Goal: Task Accomplishment & Management: Use online tool/utility

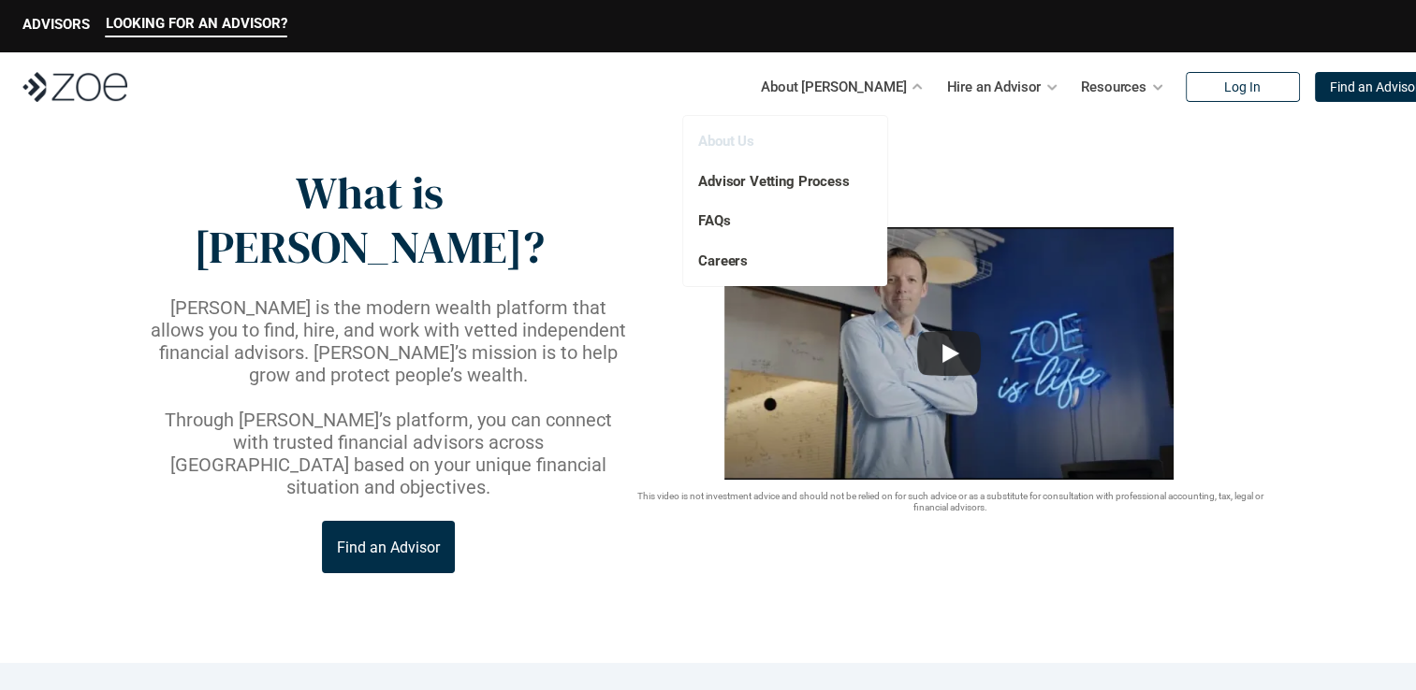
click at [730, 137] on link "About Us" at bounding box center [726, 141] width 56 height 17
click at [726, 141] on link "About Us" at bounding box center [726, 141] width 56 height 17
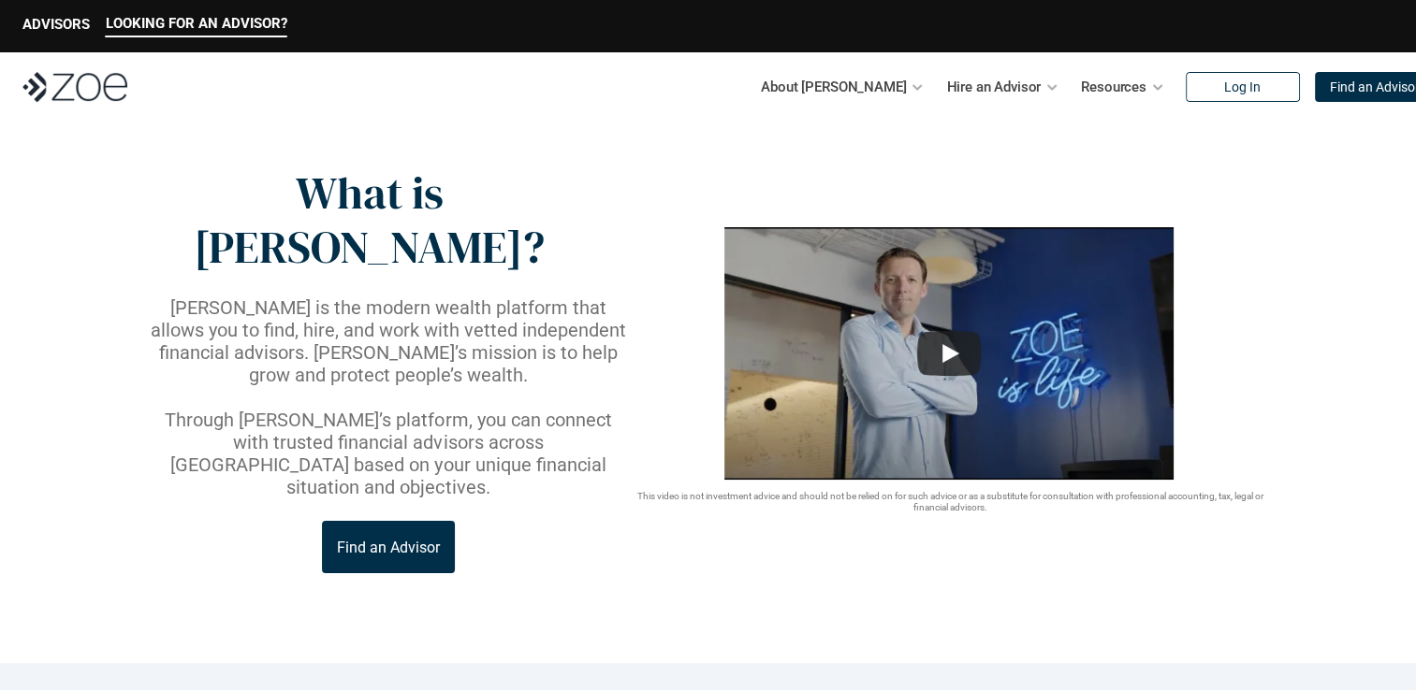
click at [1332, 88] on p "Find an Advisor" at bounding box center [1374, 88] width 90 height 16
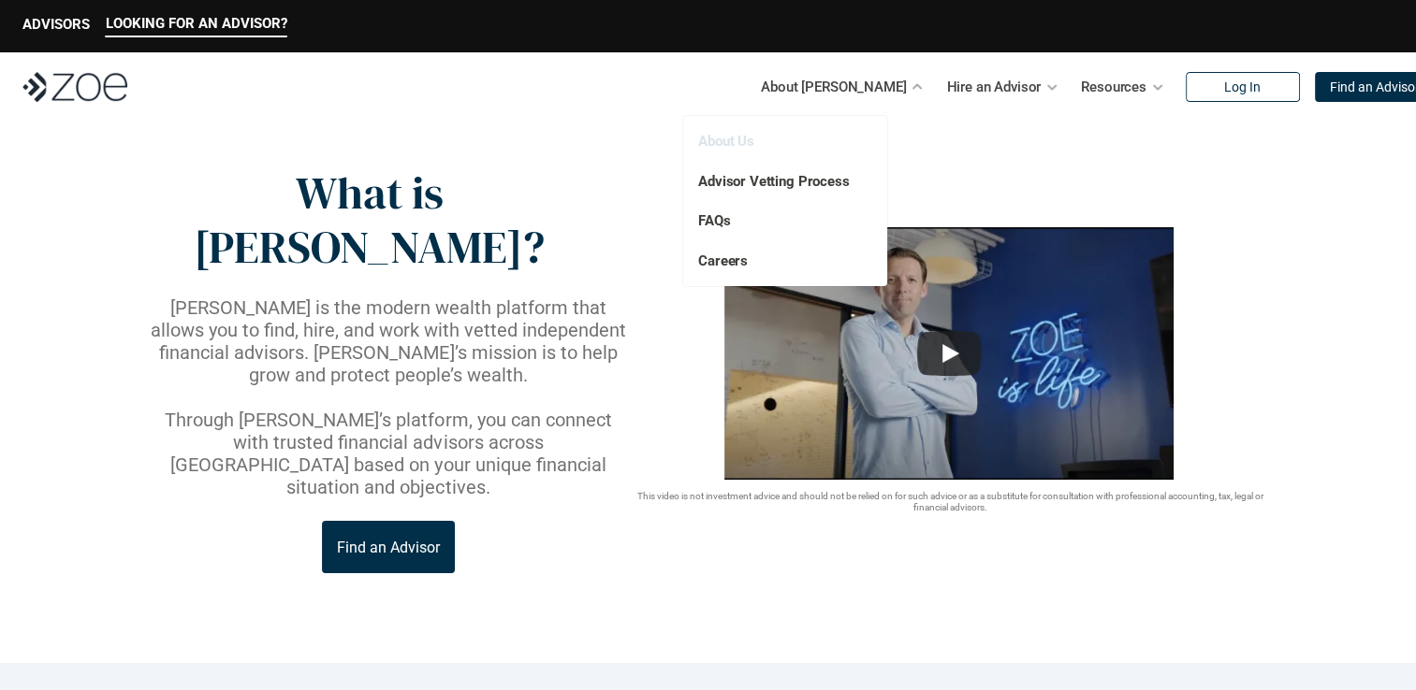
click at [724, 140] on link "About Us" at bounding box center [726, 141] width 56 height 17
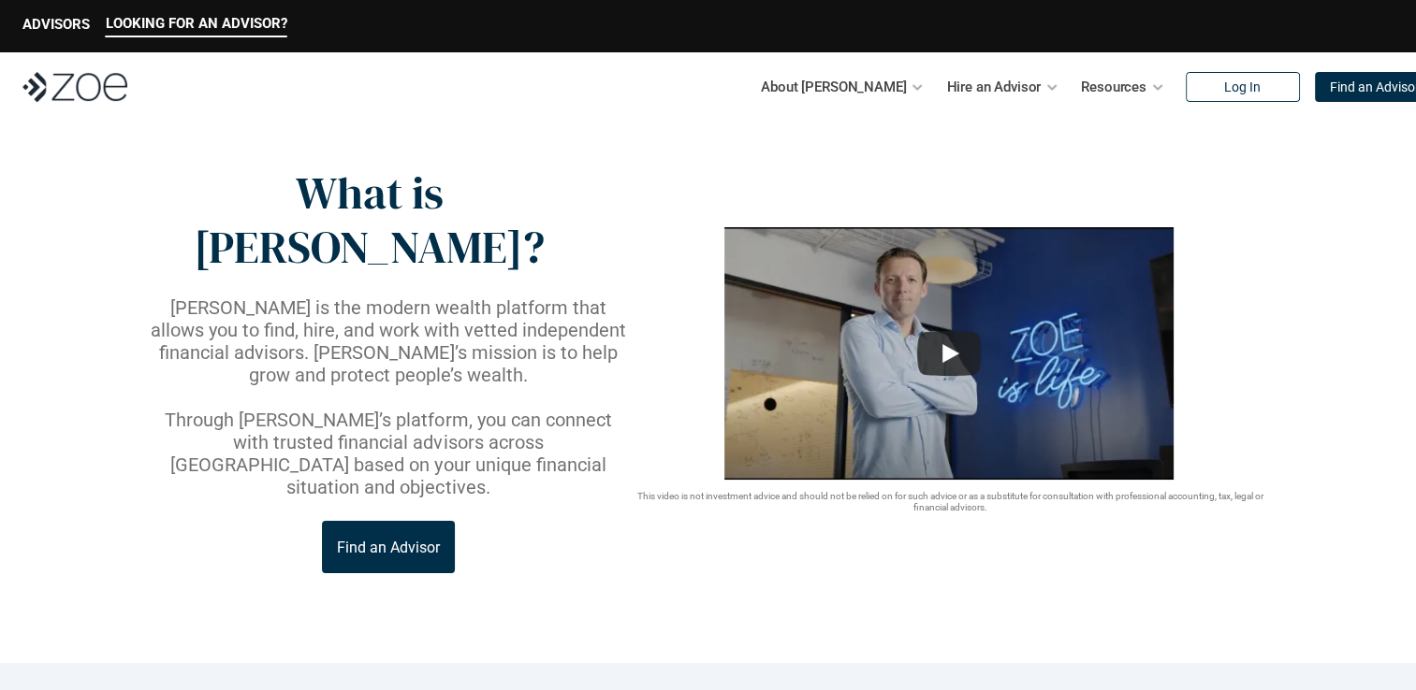
click at [68, 108] on div "About [PERSON_NAME] Hire an Advisor Resources Log In Find an Advisor" at bounding box center [708, 86] width 1416 height 69
click at [68, 99] on img at bounding box center [74, 87] width 105 height 30
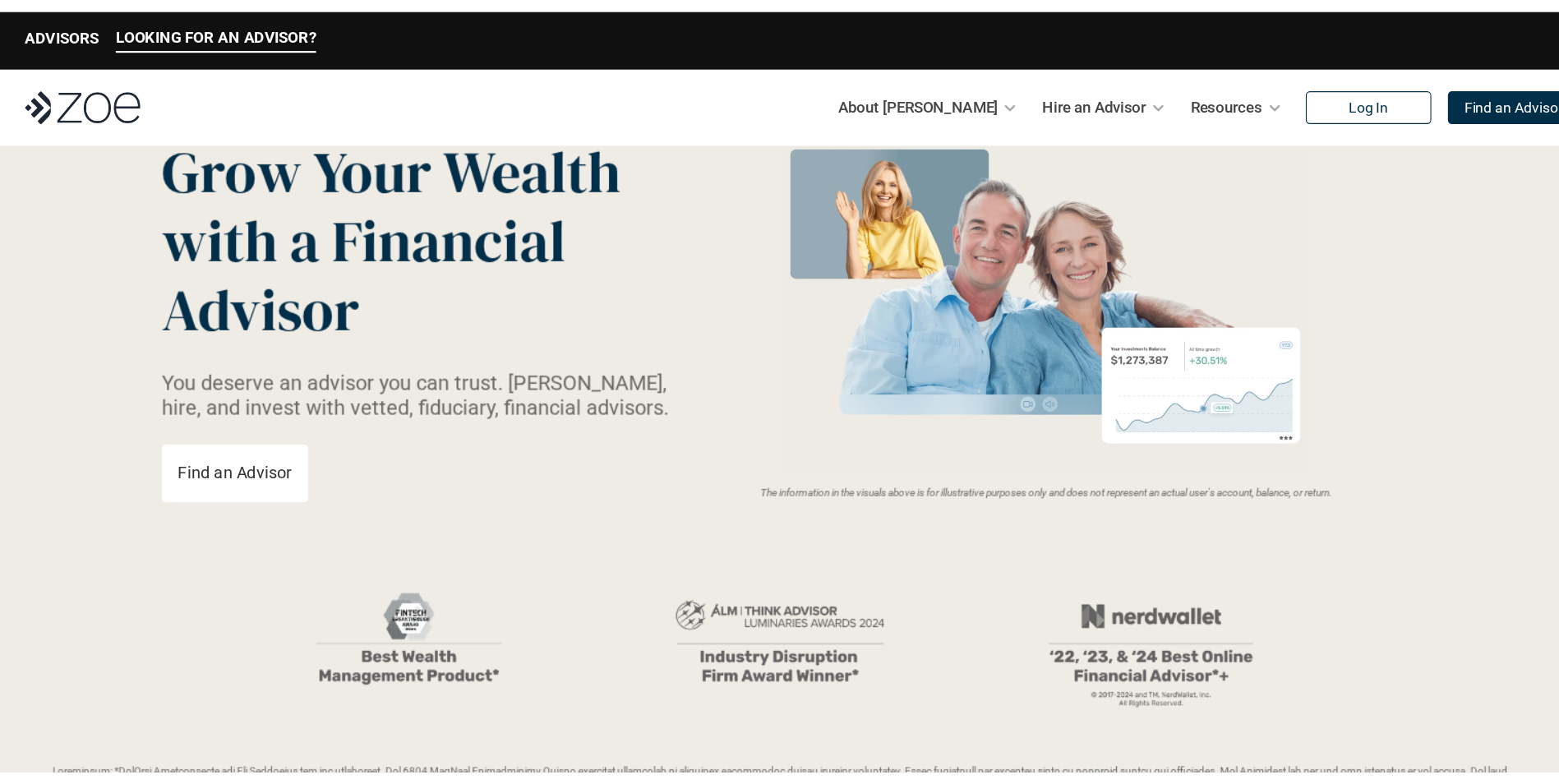
scroll to position [83, 0]
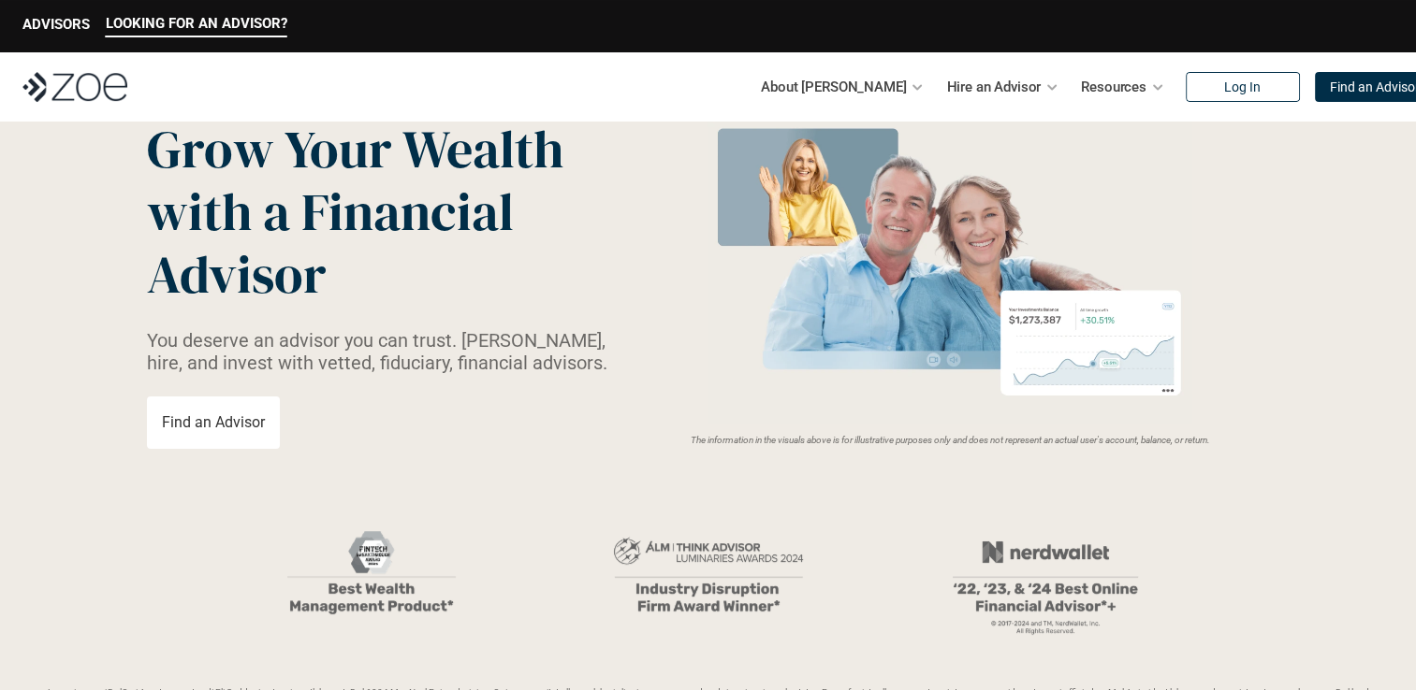
click at [223, 425] on p "Find an Advisor" at bounding box center [213, 423] width 103 height 18
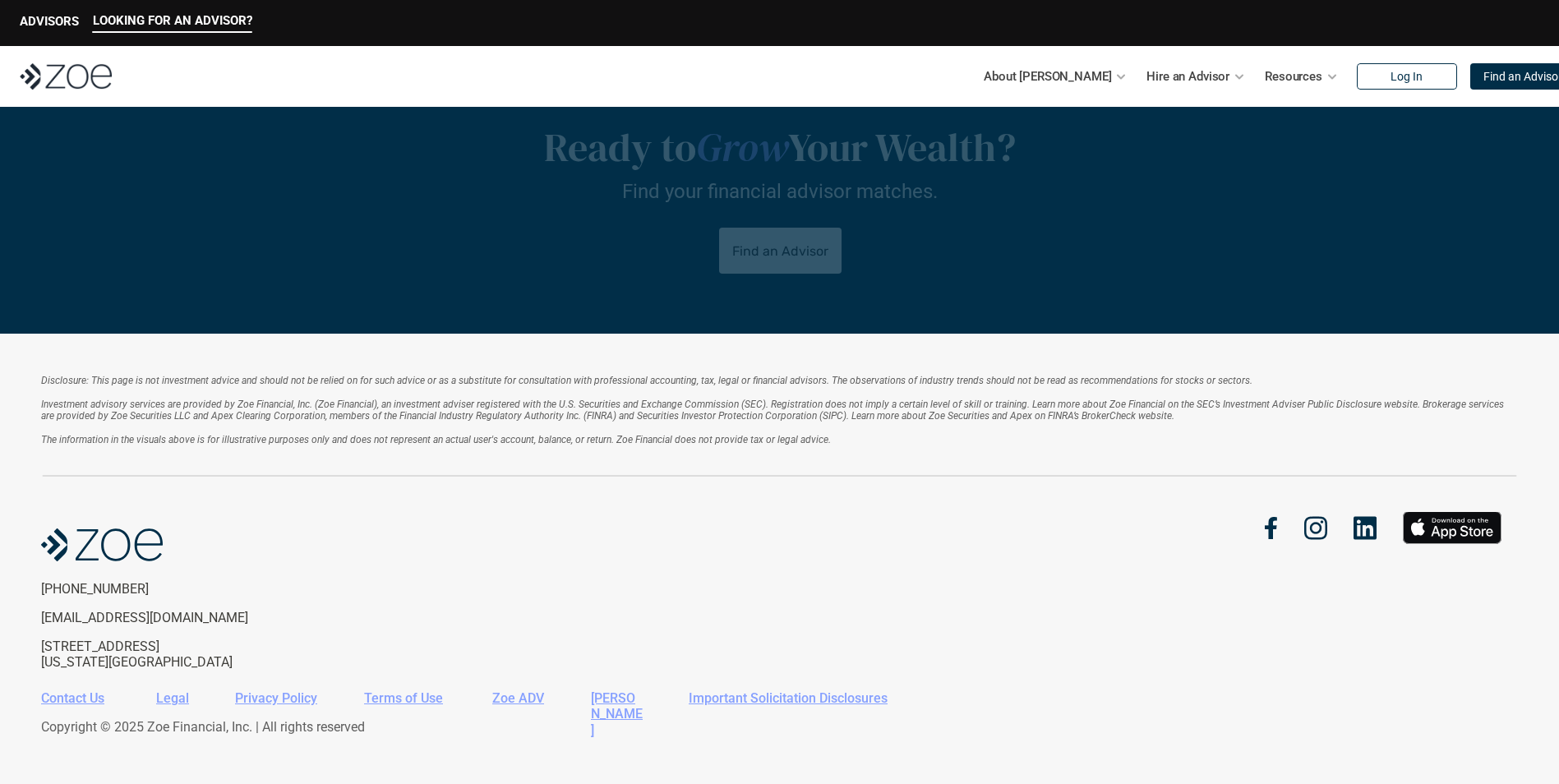
scroll to position [3413, 0]
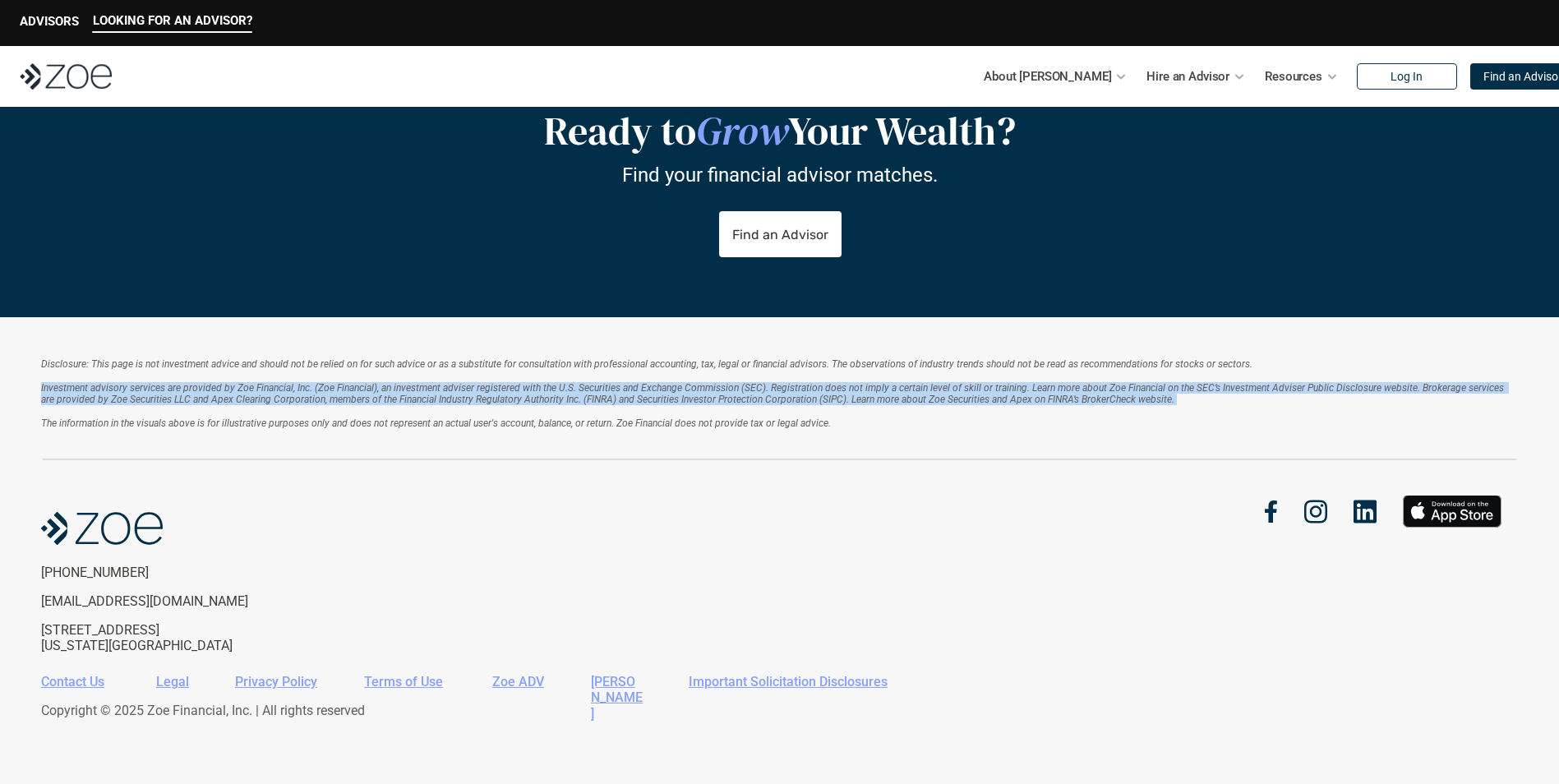
drag, startPoint x: 38, startPoint y: 385, endPoint x: 881, endPoint y: 410, distance: 843.4
click at [881, 410] on div "Disclosure: This page is not investment advice and should not be relied on for …" at bounding box center [779, 550] width 1559 height 466
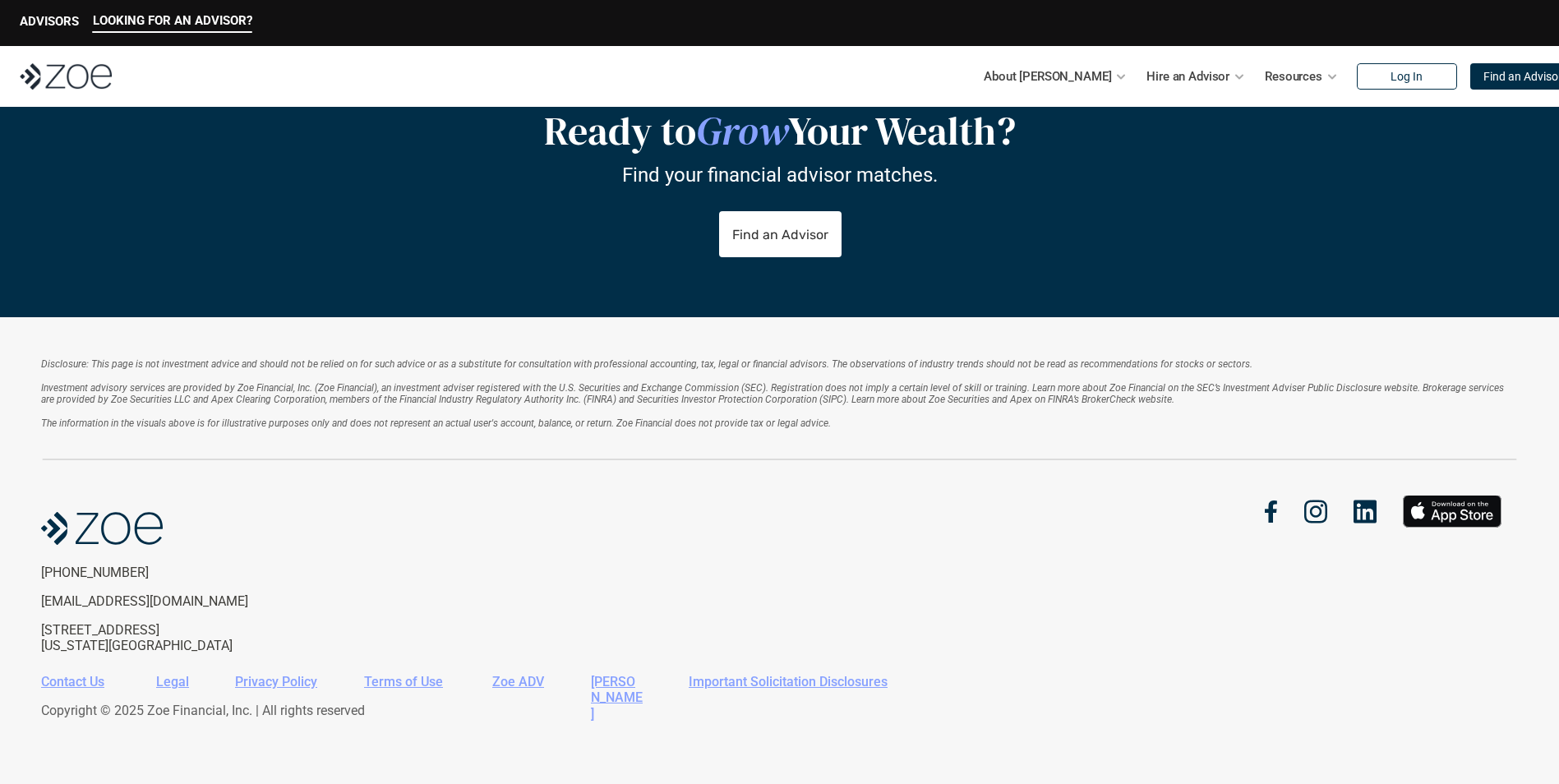
drag, startPoint x: 881, startPoint y: 410, endPoint x: 855, endPoint y: 438, distance: 38.2
click at [871, 426] on p "Investment advisory services are provided by Zoe Financial, Inc. (Zoe Financial…" at bounding box center [779, 406] width 1476 height 47
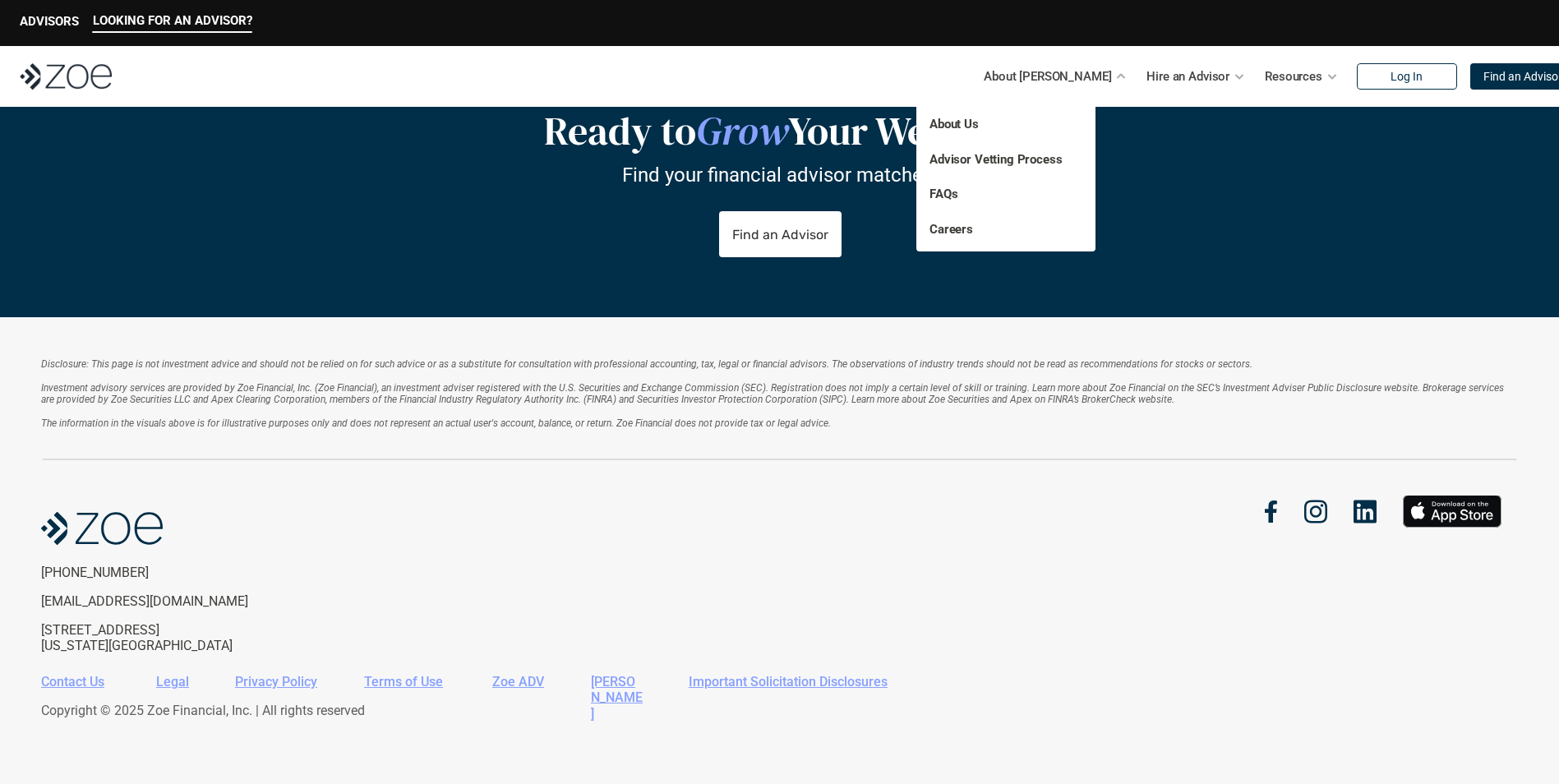
click at [1060, 72] on p "About [PERSON_NAME]" at bounding box center [1047, 76] width 127 height 25
click at [959, 126] on link "About Us" at bounding box center [954, 124] width 49 height 15
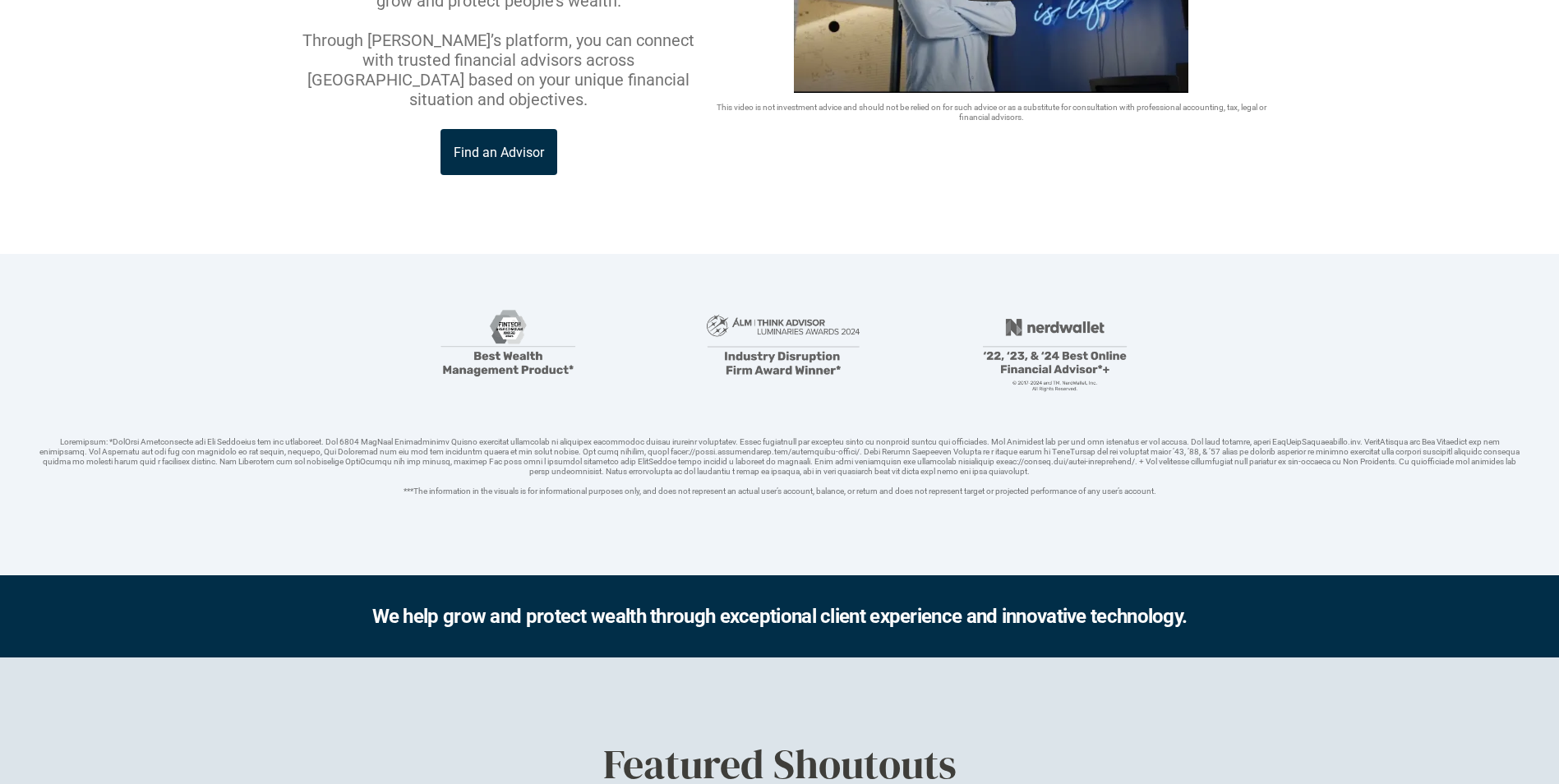
scroll to position [83, 0]
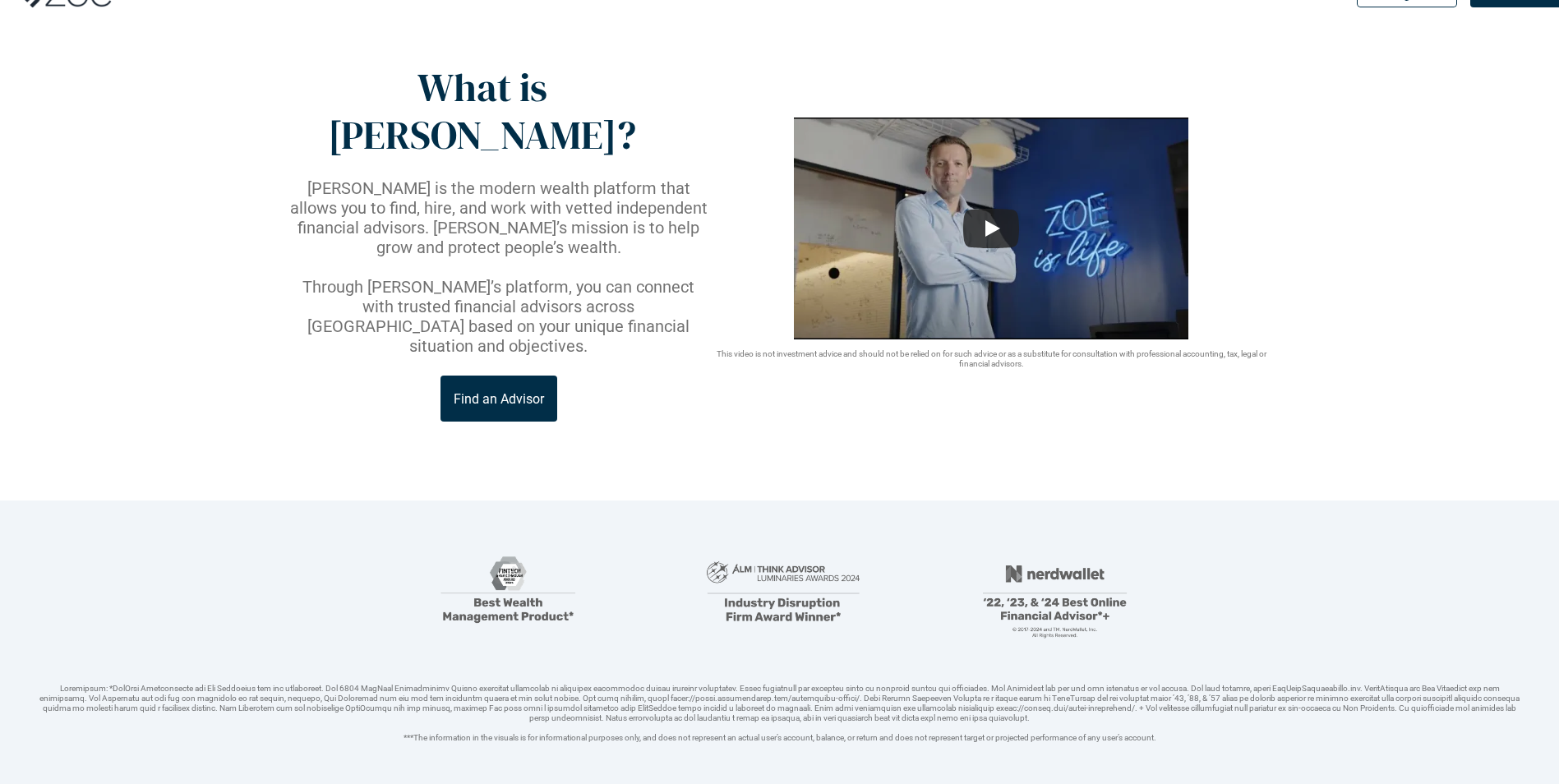
click at [496, 391] on p "Find an Advisor" at bounding box center [498, 399] width 90 height 16
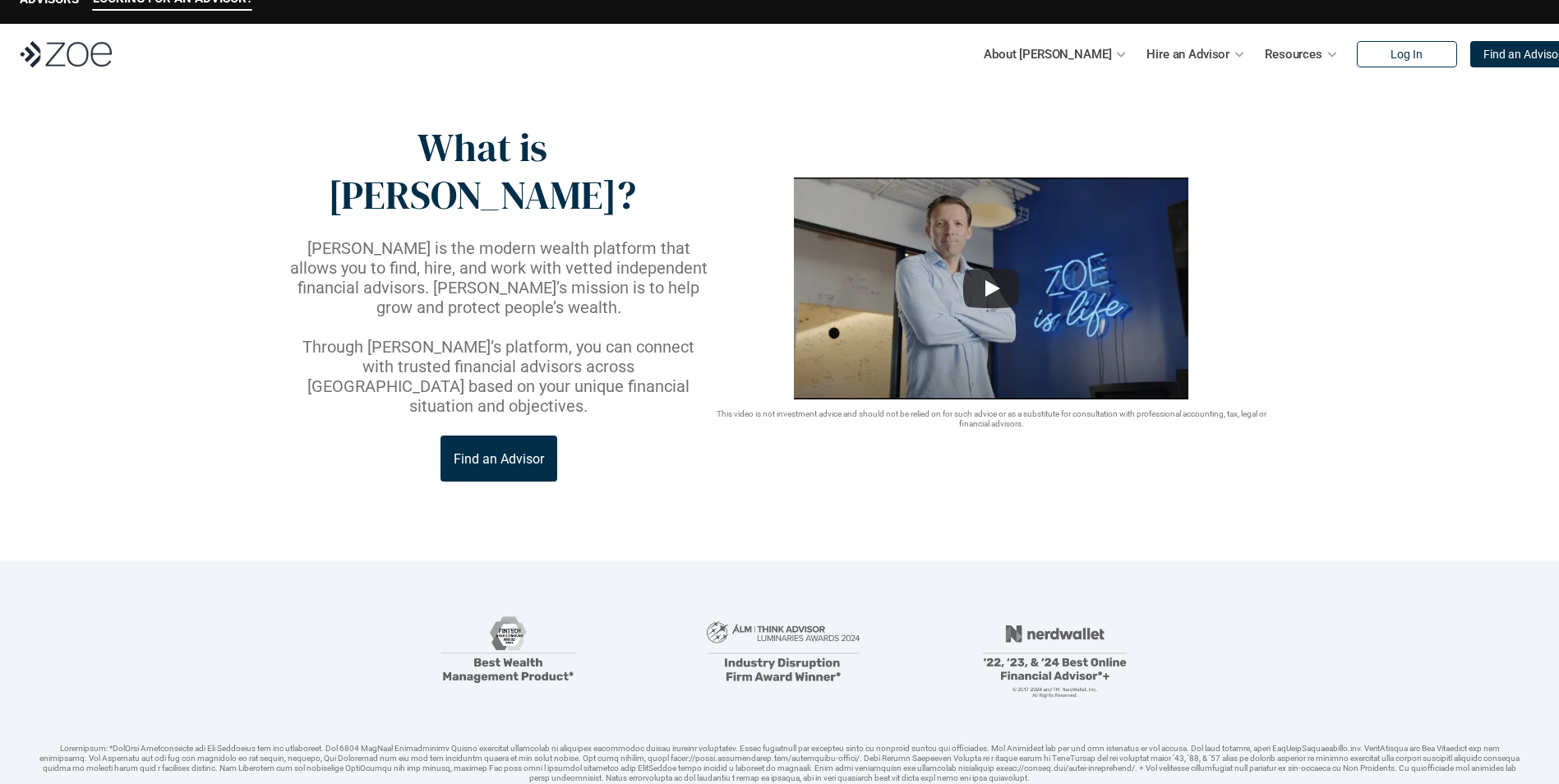
scroll to position [0, 0]
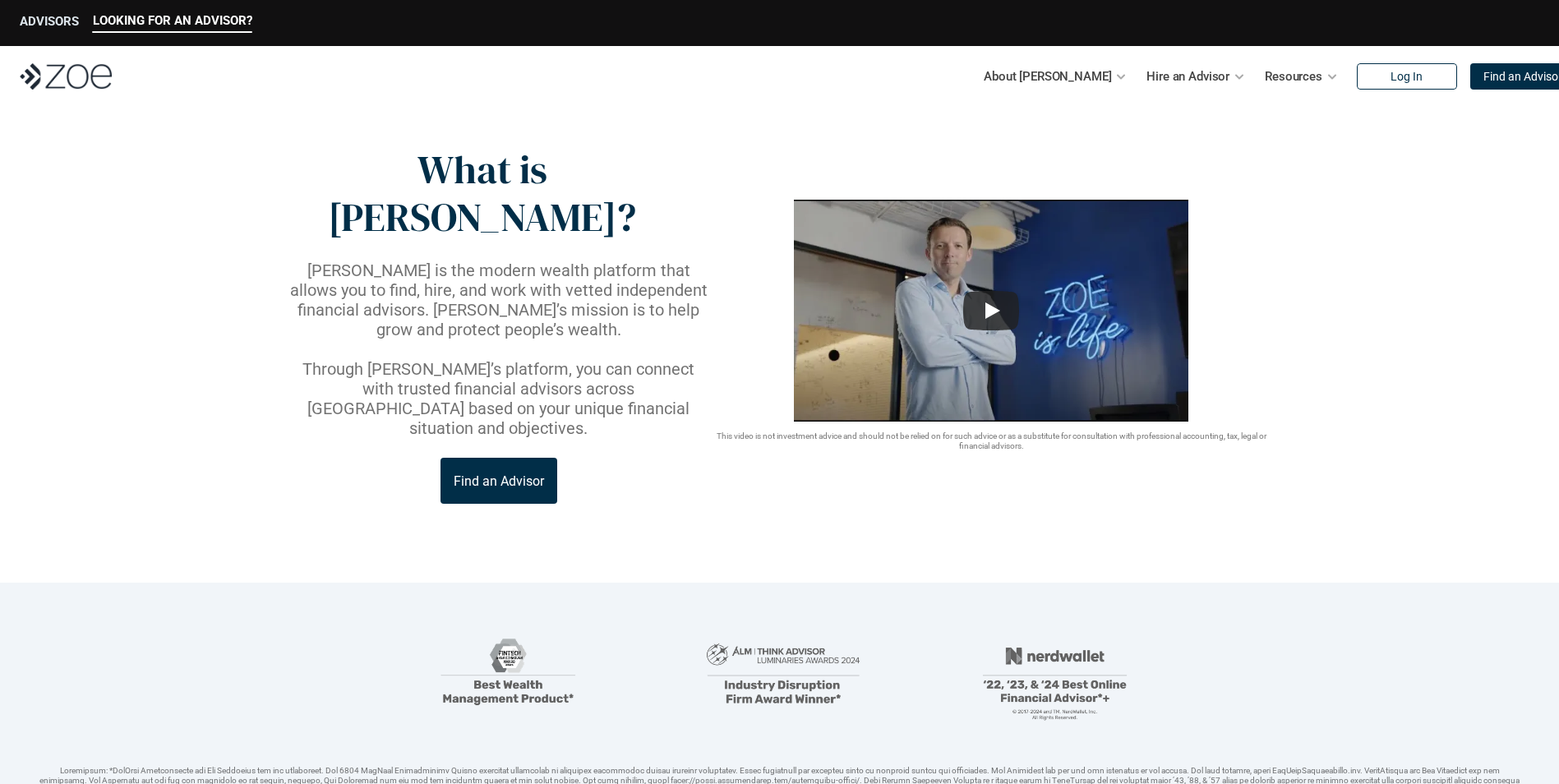
click at [36, 14] on p "ADVISORS" at bounding box center [48, 21] width 59 height 15
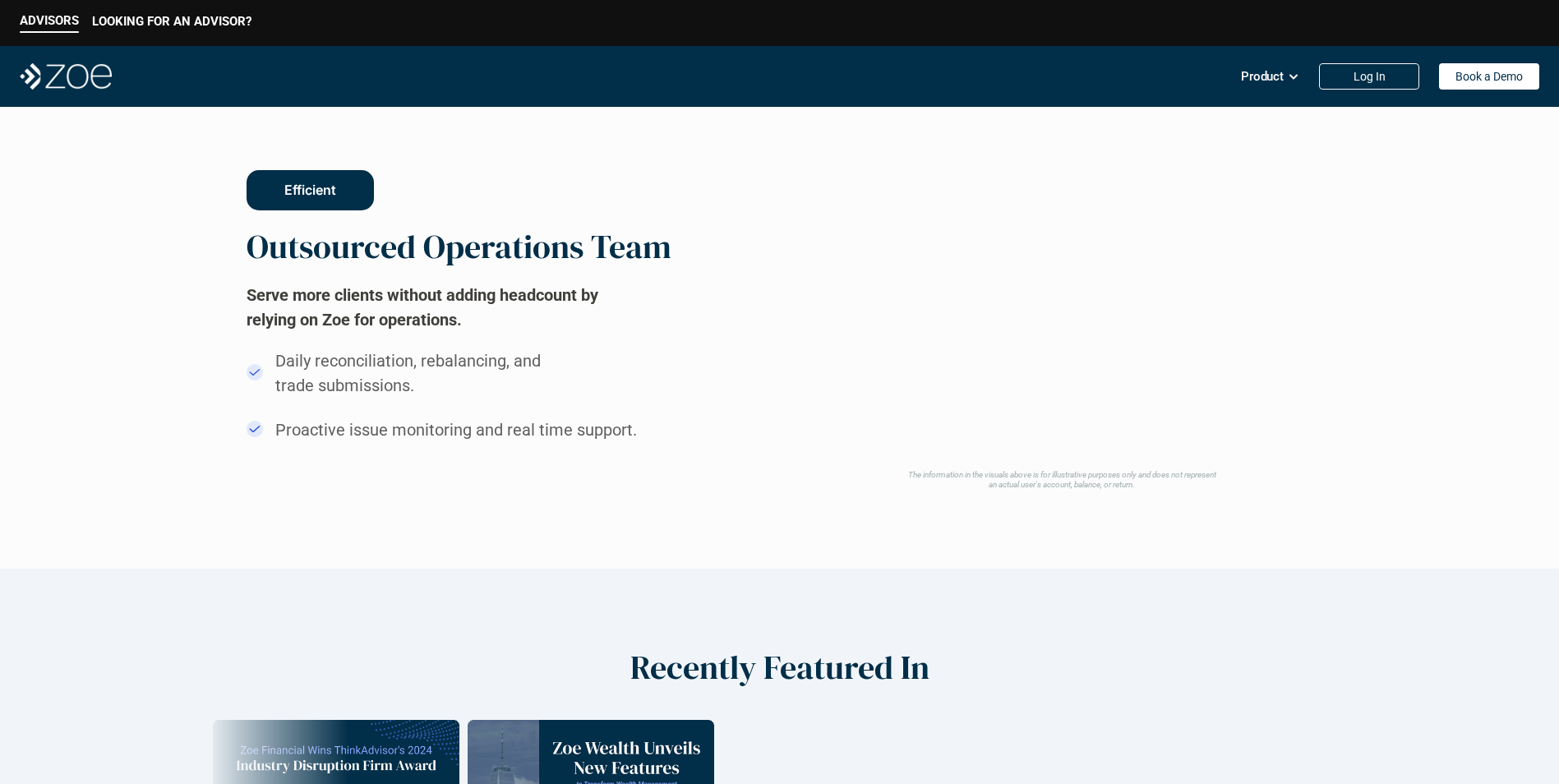
scroll to position [1552, 0]
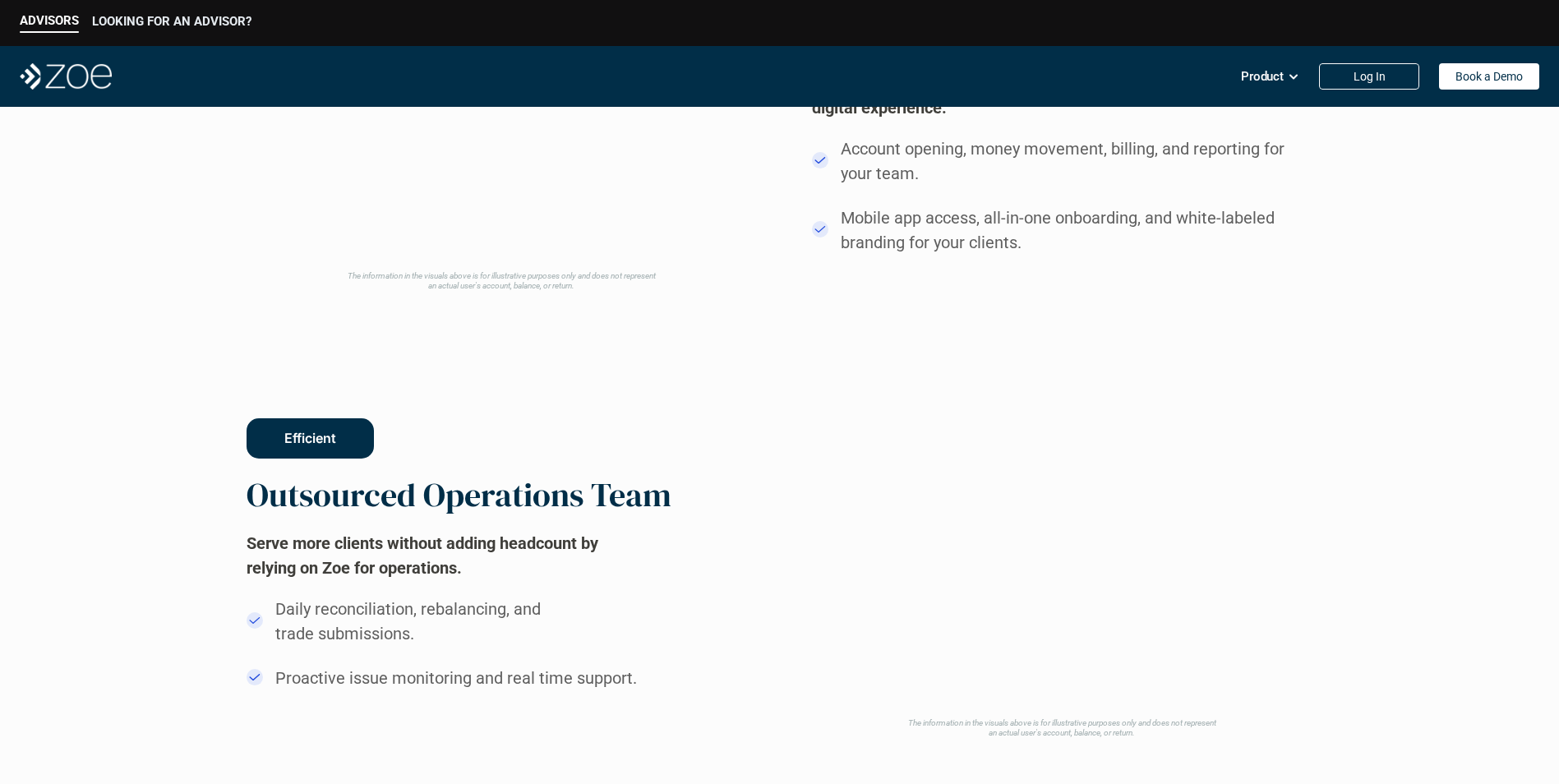
click at [156, 27] on p "LOOKING FOR AN ADVISOR?" at bounding box center [172, 21] width 160 height 15
